Goal: Navigation & Orientation: Find specific page/section

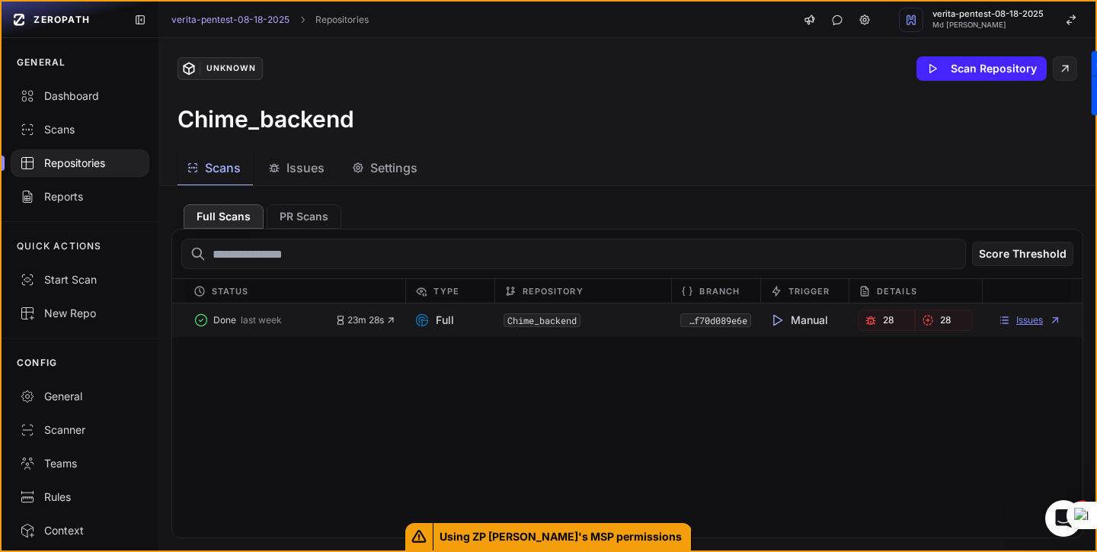
click at [1017, 319] on link "Issues" at bounding box center [1029, 320] width 63 height 12
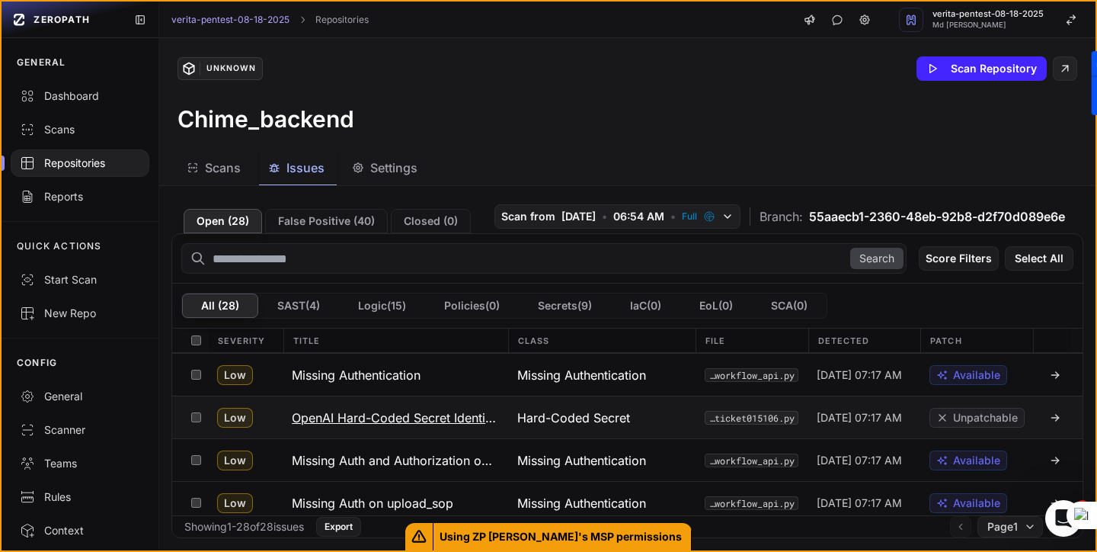
scroll to position [1032, 0]
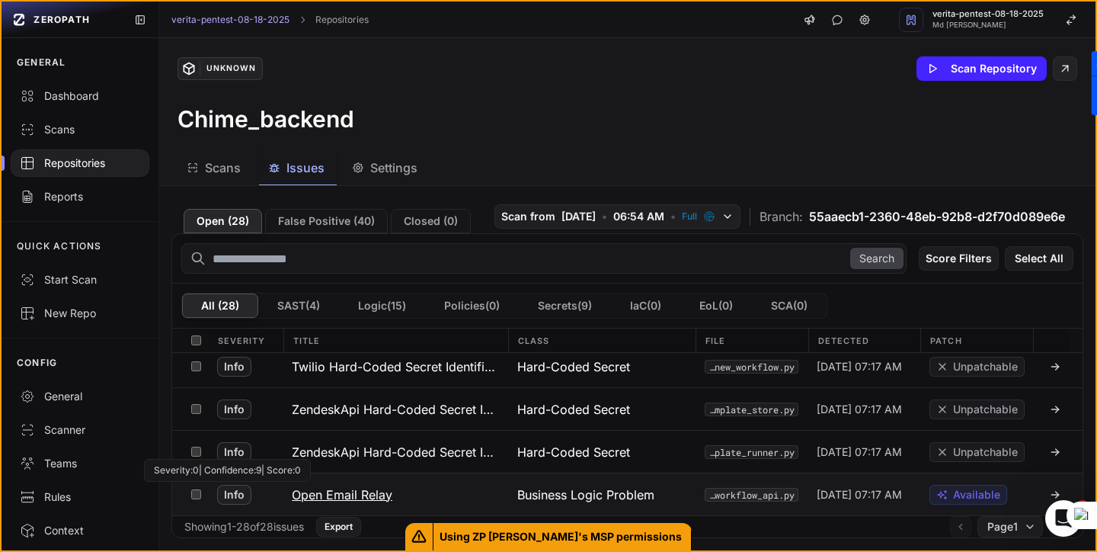
click at [238, 496] on span "Info" at bounding box center [234, 495] width 34 height 20
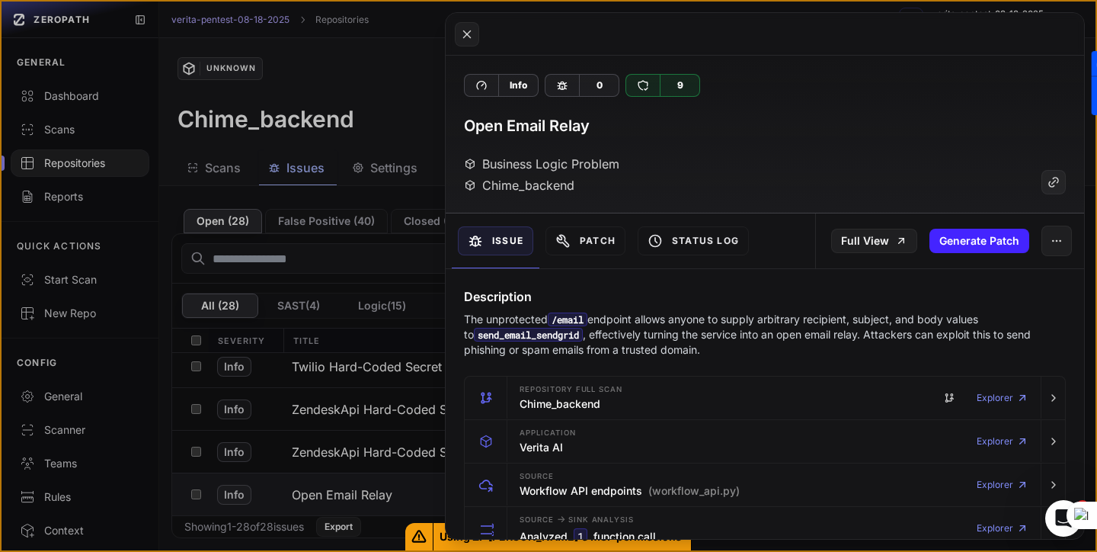
click at [413, 131] on button at bounding box center [548, 276] width 1097 height 552
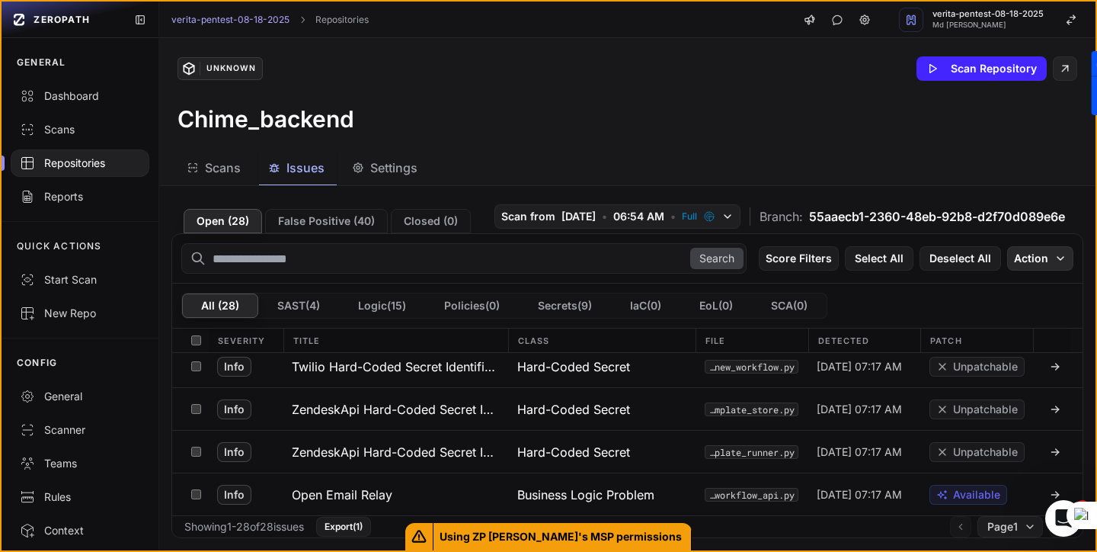
click at [1059, 254] on icon "button" at bounding box center [1060, 258] width 12 height 12
click at [995, 149] on div "Unknown Scan Repository Chime_backend" at bounding box center [627, 94] width 936 height 113
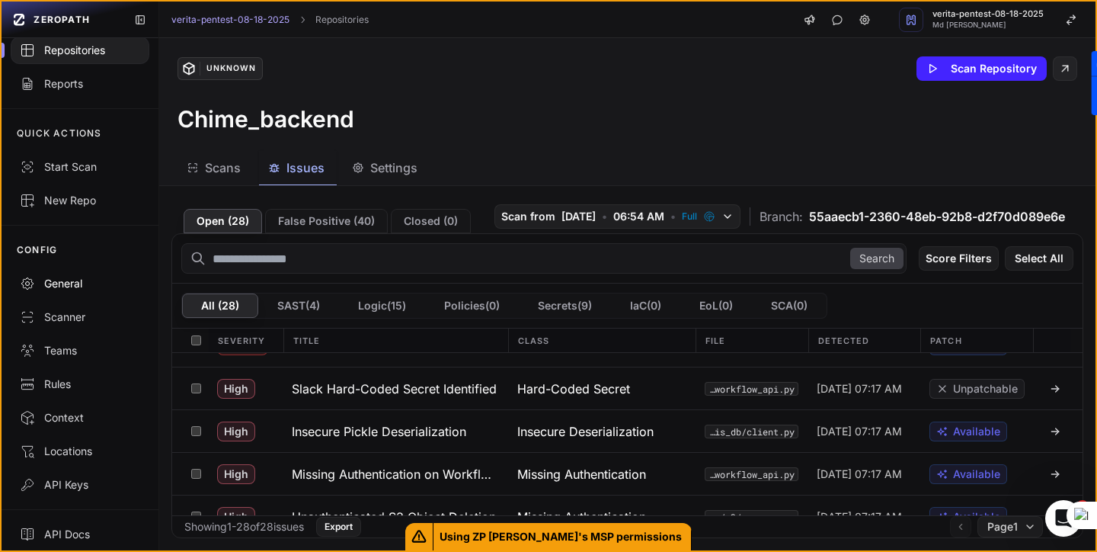
scroll to position [118, 0]
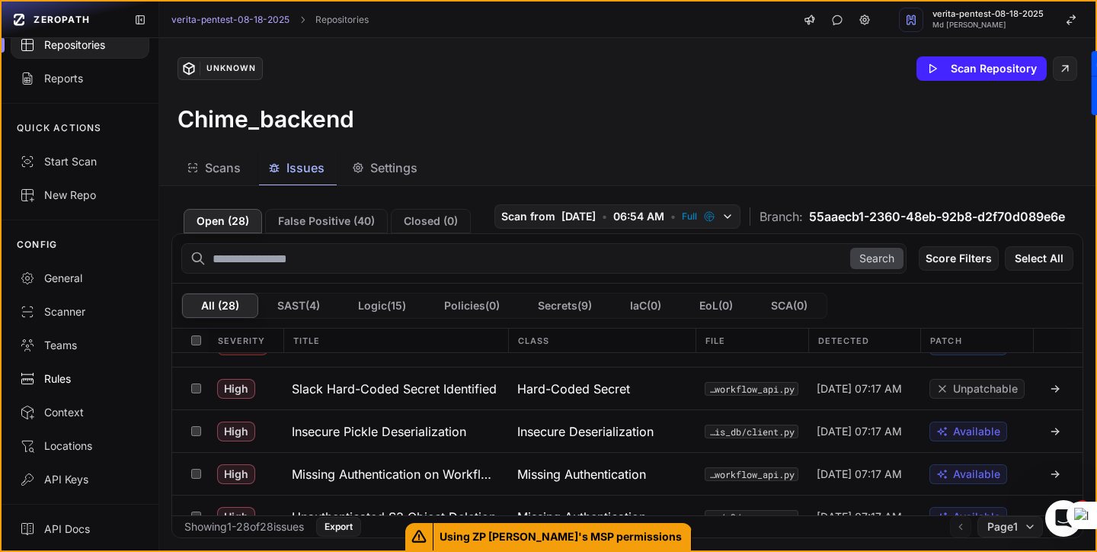
click at [59, 379] on div "Rules" at bounding box center [80, 378] width 120 height 15
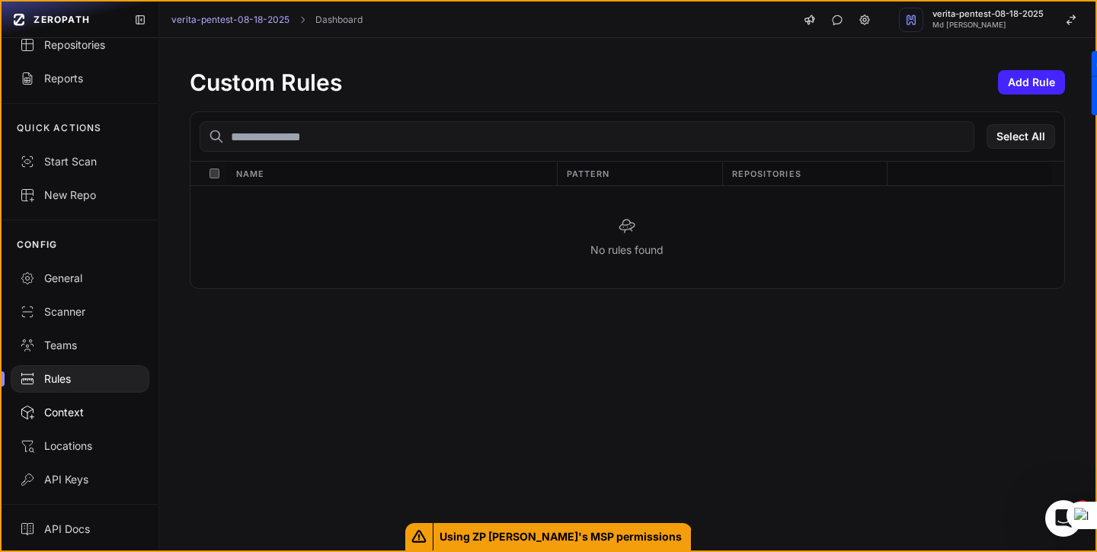
click at [73, 414] on div "Context" at bounding box center [80, 412] width 120 height 15
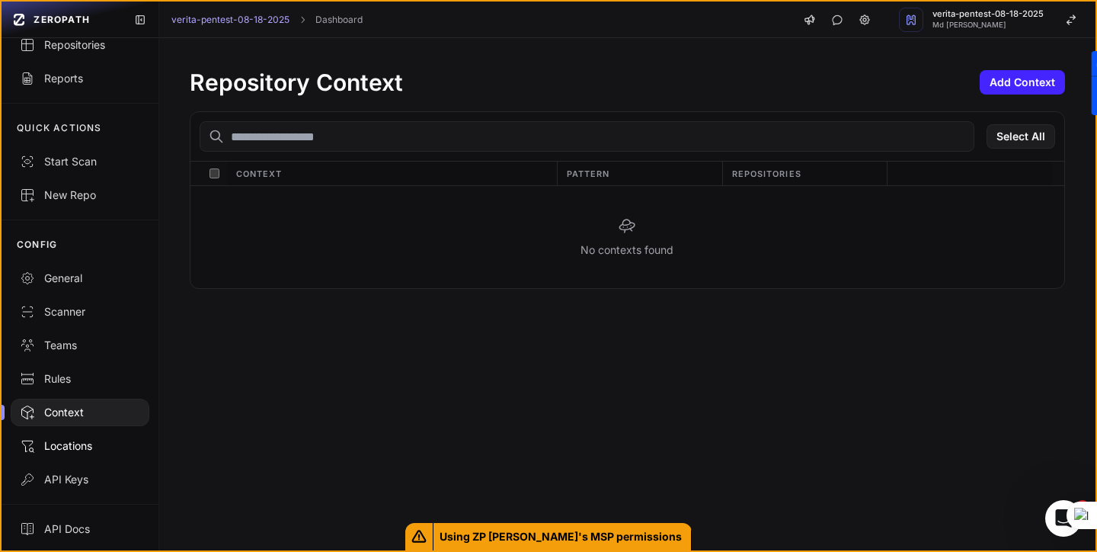
click at [67, 453] on div "Locations" at bounding box center [80, 445] width 120 height 15
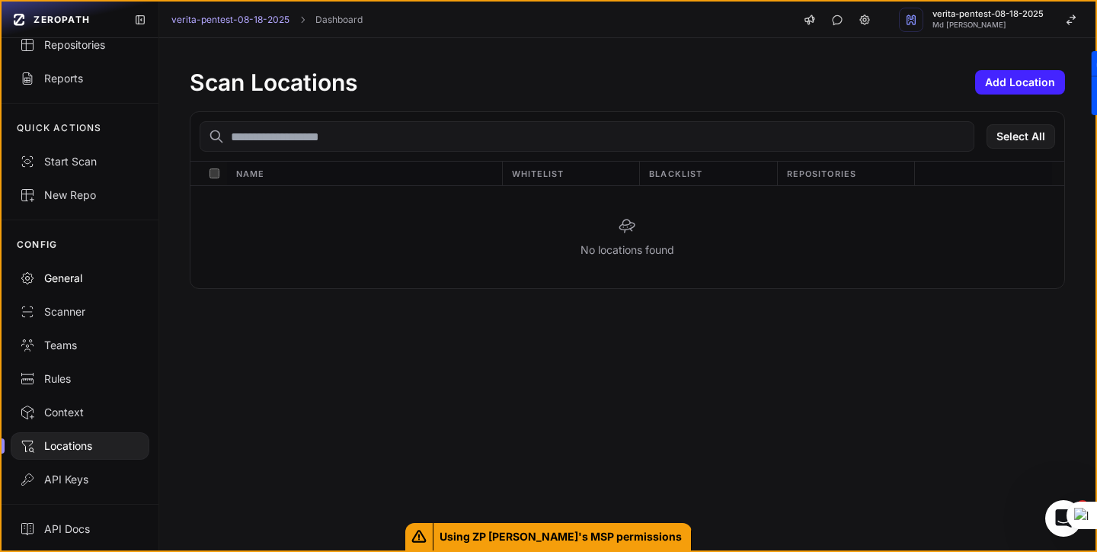
click at [77, 272] on div "General" at bounding box center [80, 277] width 120 height 15
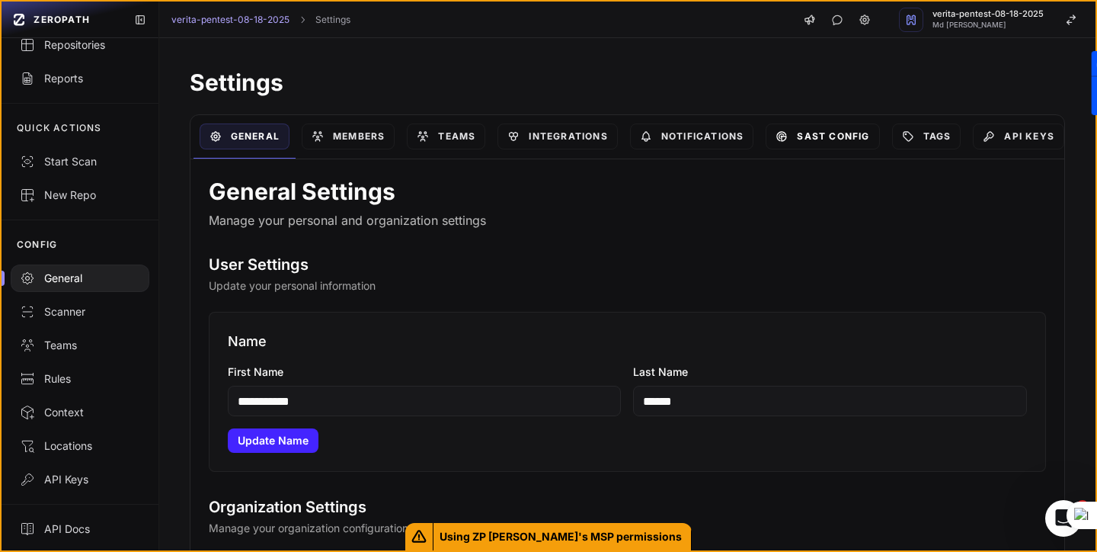
click at [839, 131] on link "SAST Config" at bounding box center [823, 136] width 114 height 26
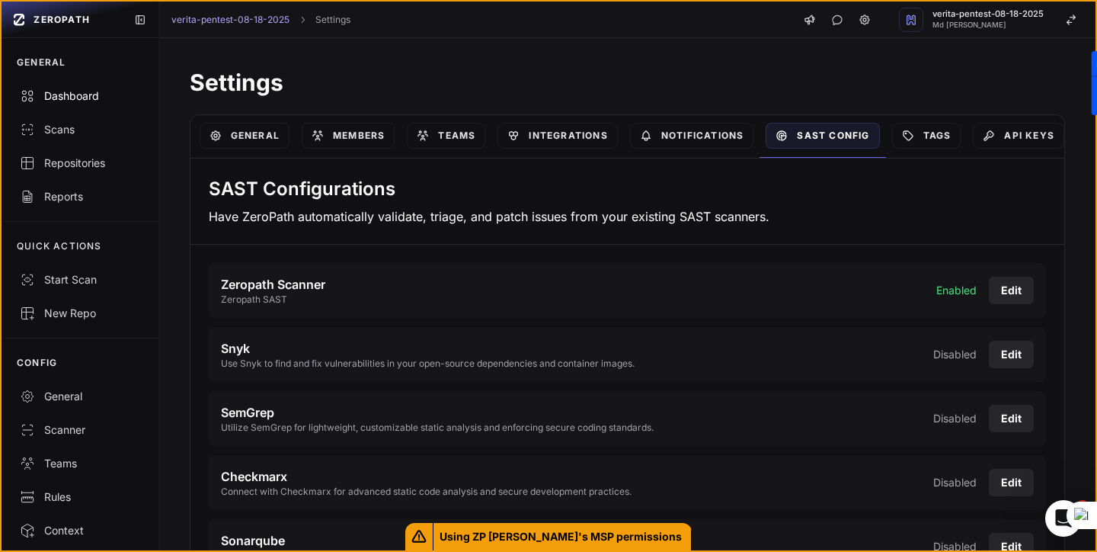
click at [75, 93] on div "Dashboard" at bounding box center [80, 95] width 120 height 15
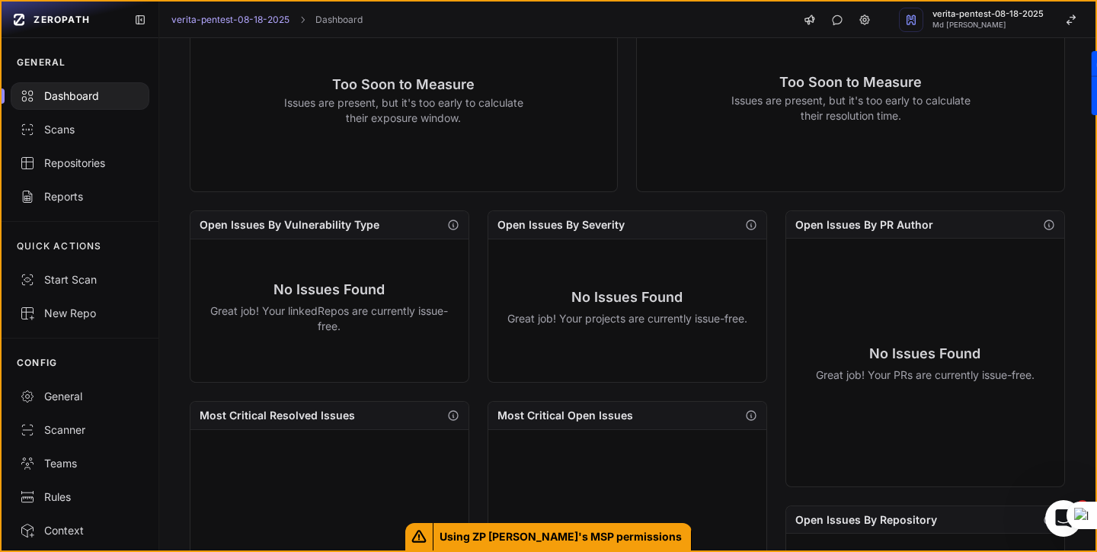
scroll to position [323, 0]
click at [92, 163] on div "Repositories" at bounding box center [80, 162] width 120 height 15
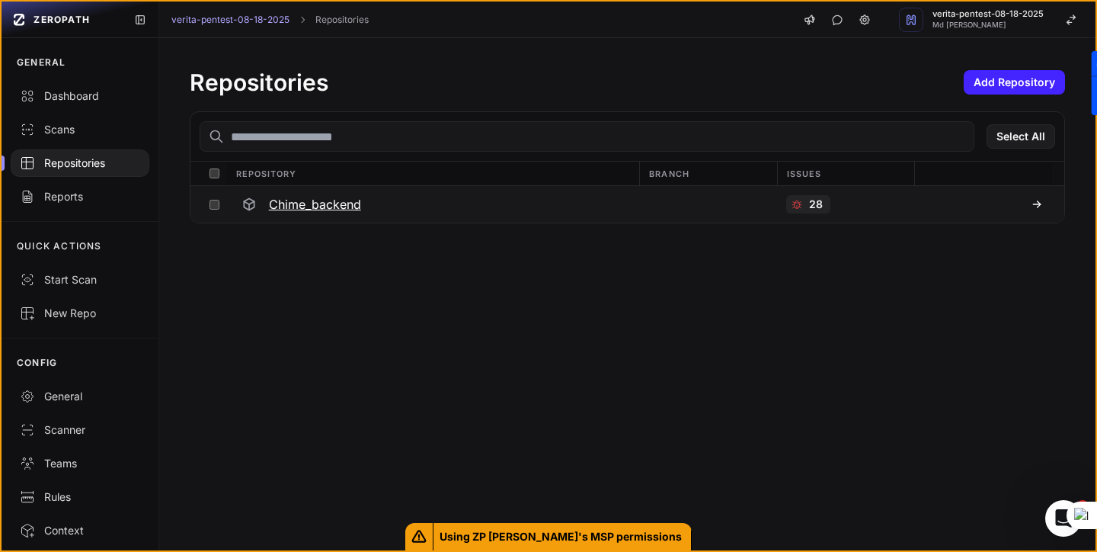
click at [1041, 201] on icon at bounding box center [1037, 204] width 12 height 12
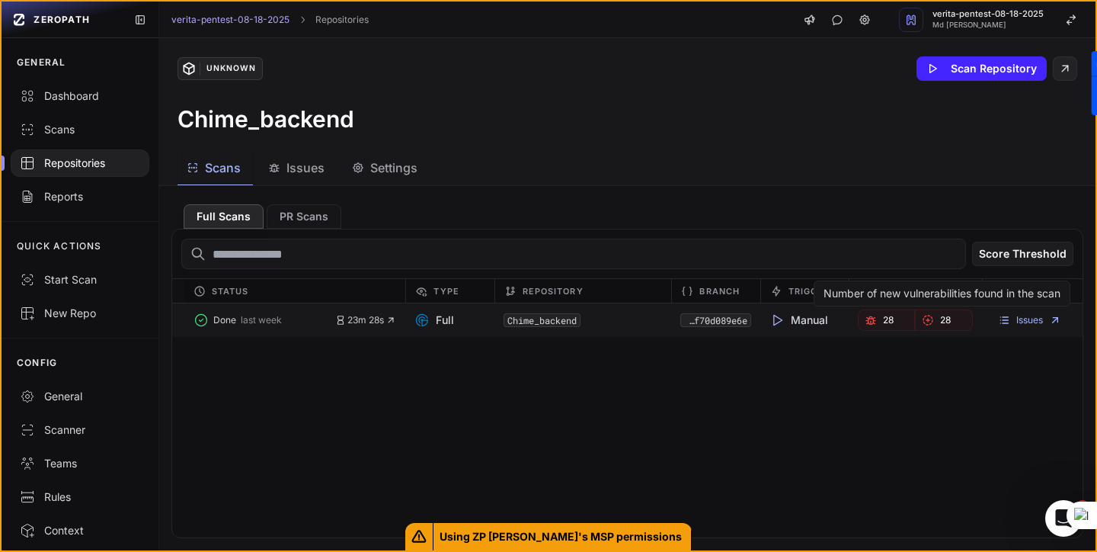
click at [952, 321] on link "28" at bounding box center [943, 319] width 57 height 21
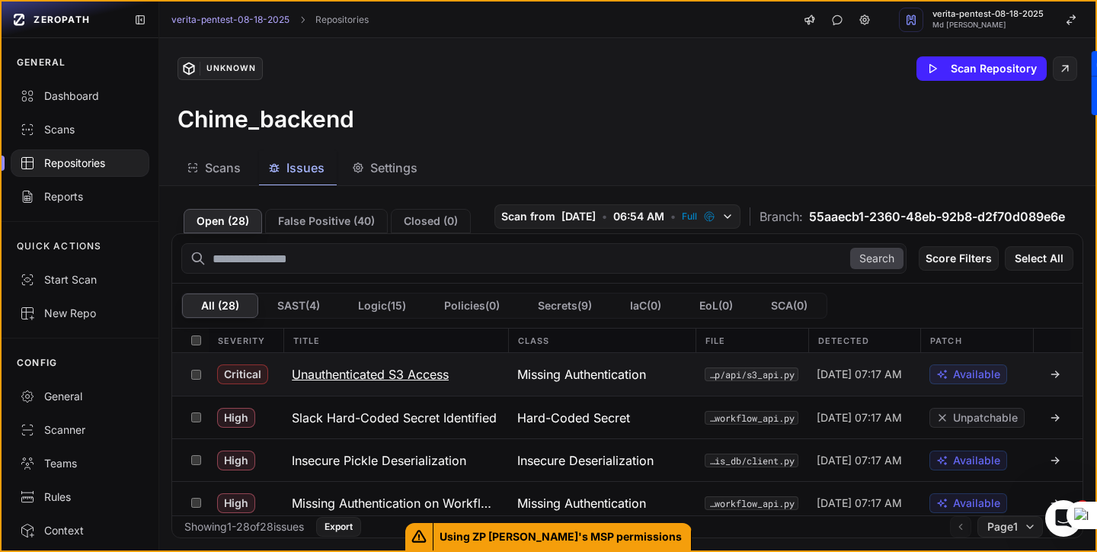
click at [1057, 369] on icon at bounding box center [1055, 374] width 12 height 12
